Goal: Communication & Community: Answer question/provide support

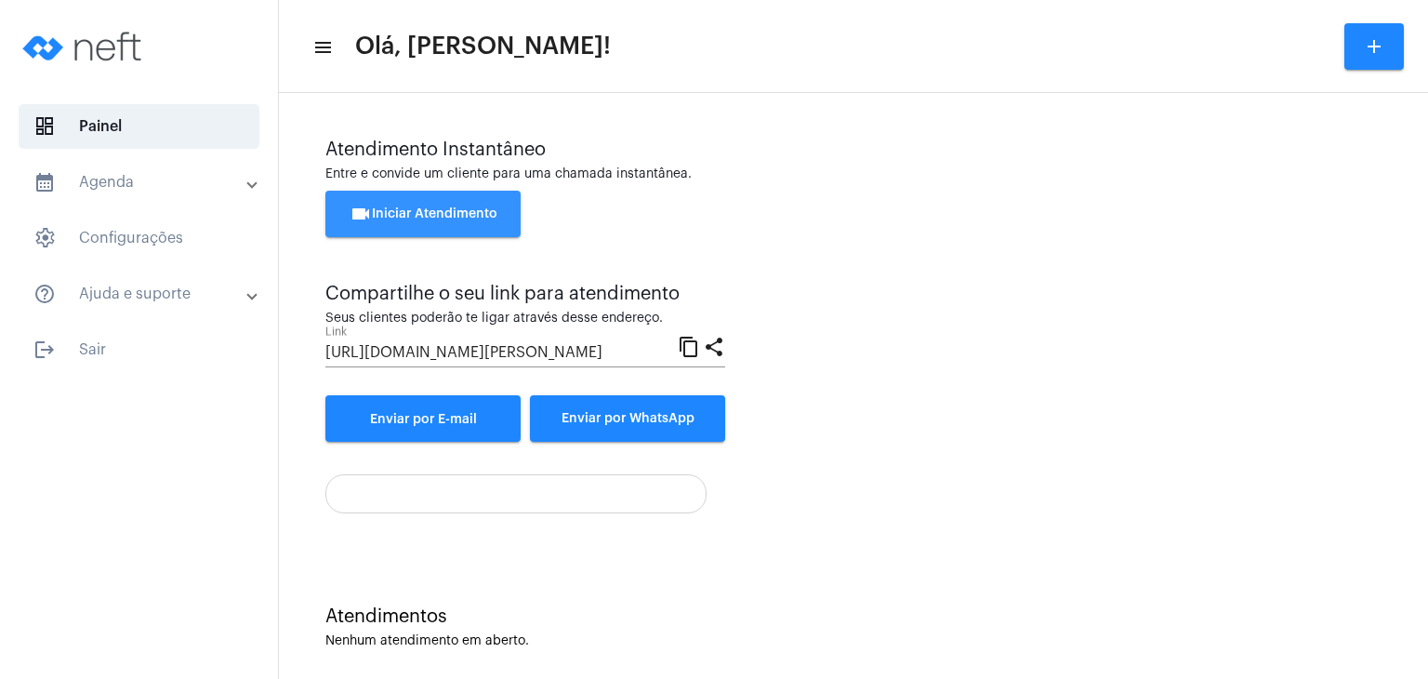
click at [480, 217] on span "videocam Iniciar Atendimento" at bounding box center [424, 213] width 148 height 13
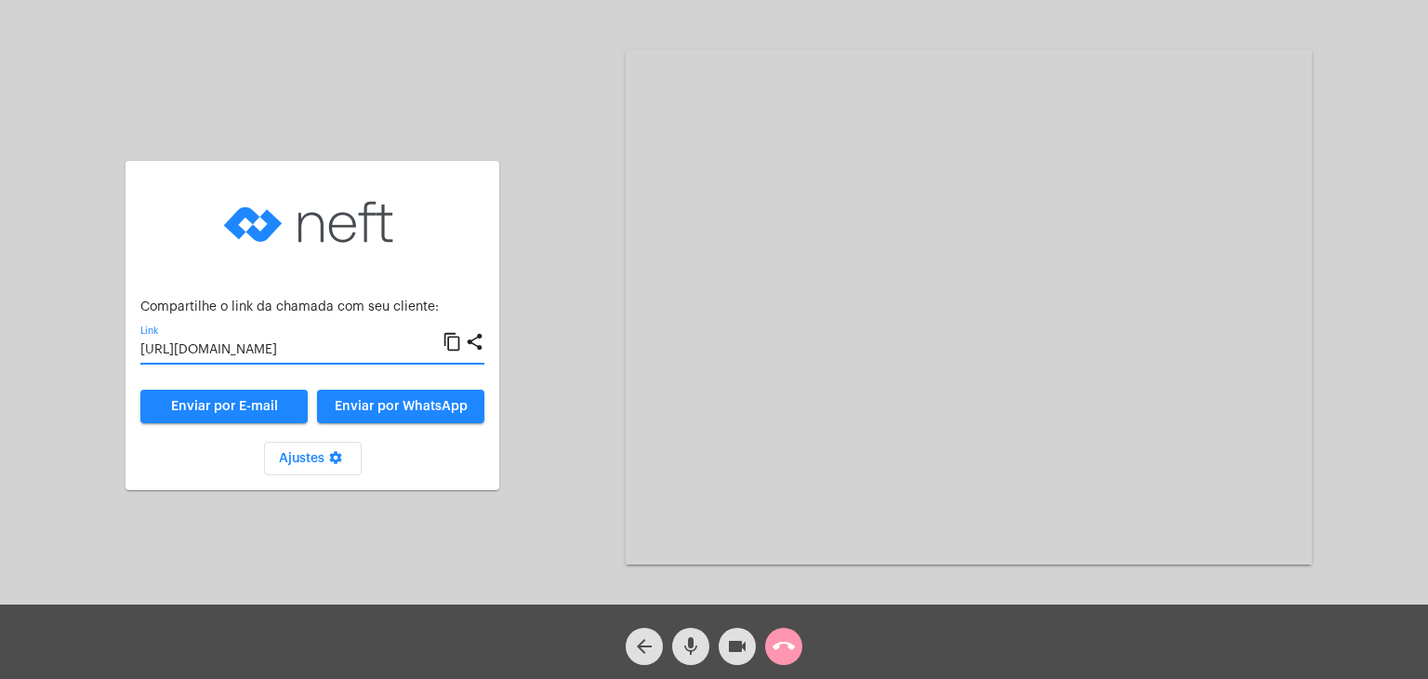
click at [301, 345] on input "[URL][DOMAIN_NAME]" at bounding box center [291, 350] width 302 height 15
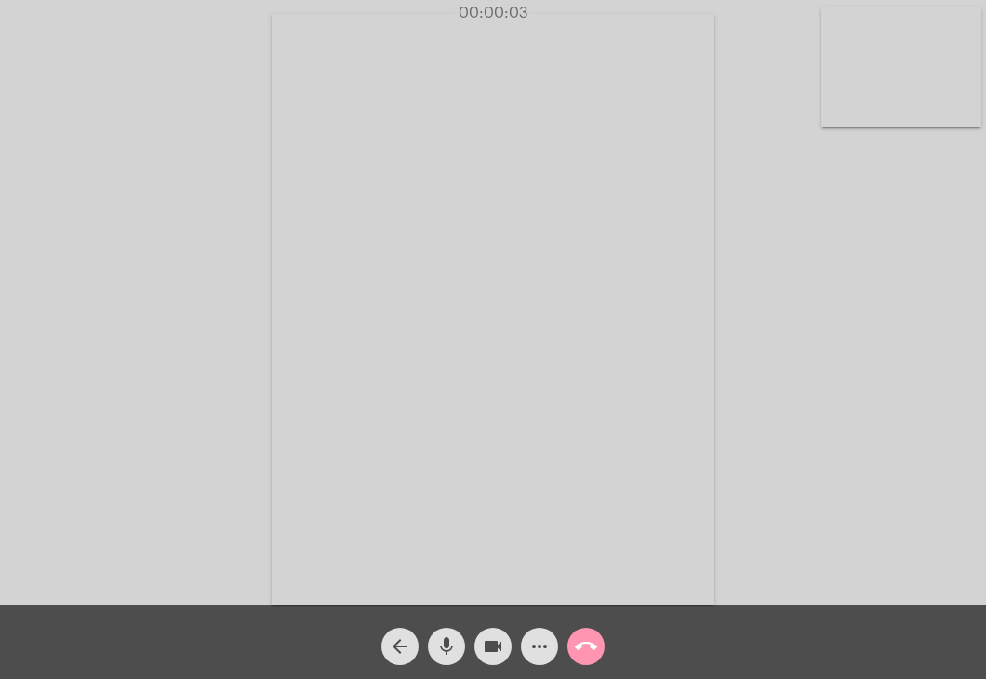
click at [926, 86] on video at bounding box center [901, 67] width 160 height 120
click at [771, 235] on video at bounding box center [609, 307] width 603 height 452
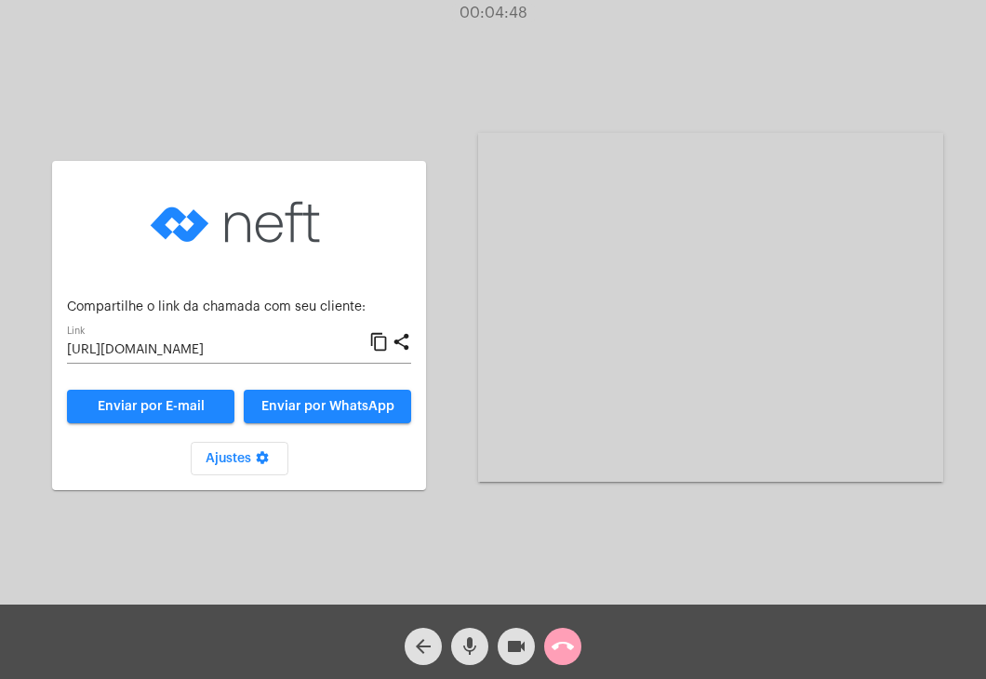
click at [556, 648] on mat-icon "call_end" at bounding box center [562, 646] width 22 height 22
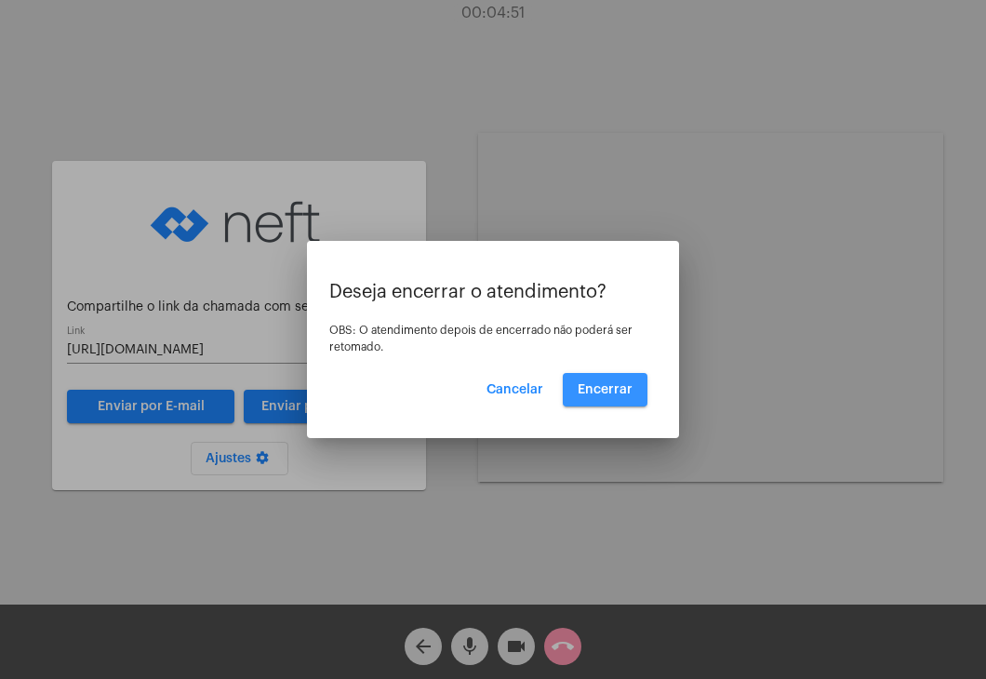
click at [610, 393] on span "Encerrar" at bounding box center [604, 389] width 55 height 13
